Goal: Book appointment/travel/reservation

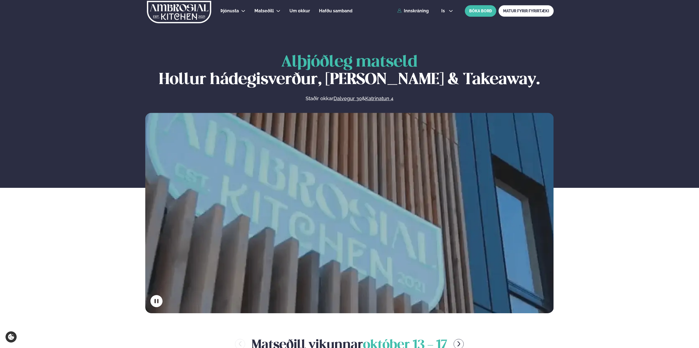
scroll to position [246, 0]
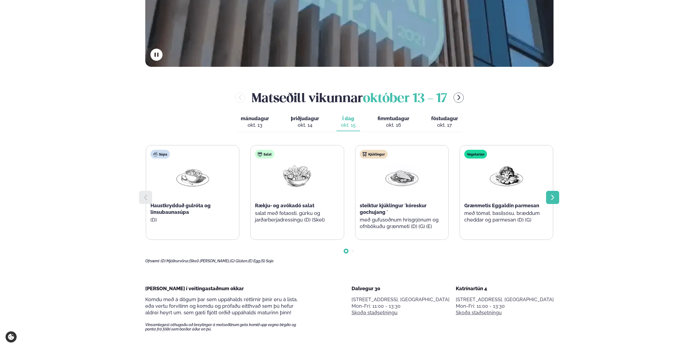
click at [558, 194] on div at bounding box center [552, 197] width 13 height 13
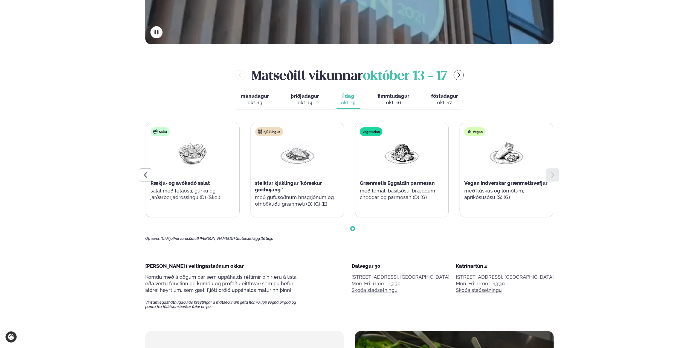
scroll to position [219, 0]
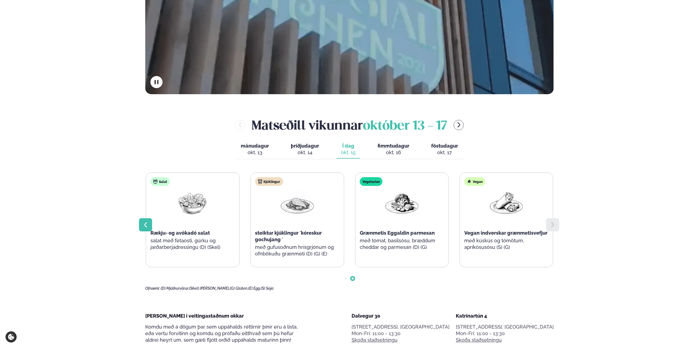
click at [144, 225] on icon at bounding box center [145, 224] width 7 height 7
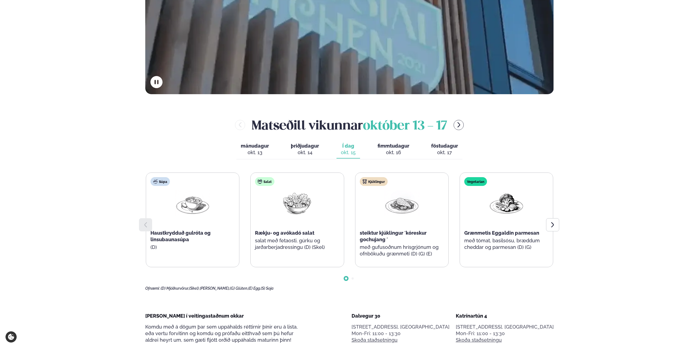
click at [425, 149] on div "mánudagur mán. okt. 13 þriðjudagur þri. okt. 14 Í dag Í d. okt. 15 fimmtudagur …" at bounding box center [349, 149] width 226 height 19
click at [445, 149] on div "okt. 17" at bounding box center [444, 152] width 27 height 7
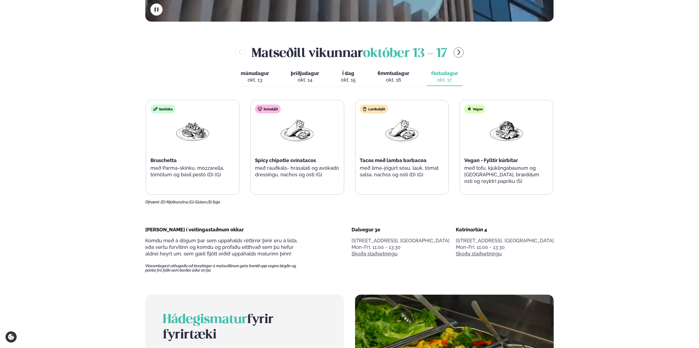
scroll to position [247, 0]
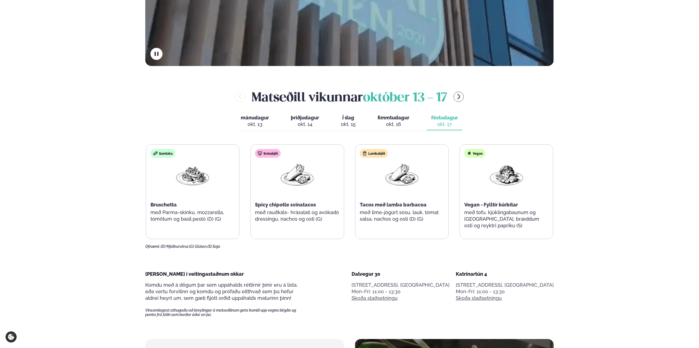
click at [341, 120] on span "Í dag" at bounding box center [348, 117] width 15 height 7
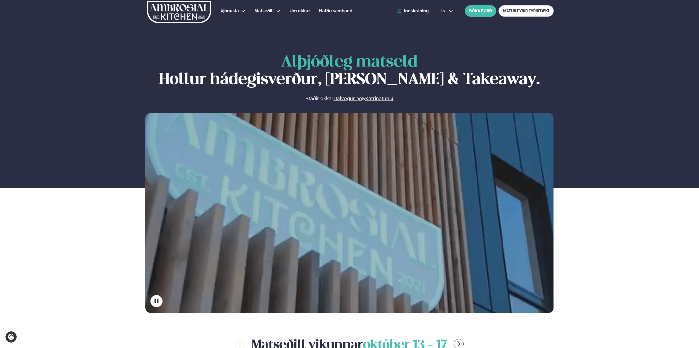
scroll to position [164, 0]
